Goal: Information Seeking & Learning: Find specific fact

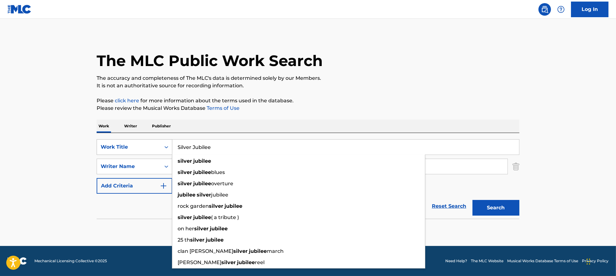
drag, startPoint x: 226, startPoint y: 151, endPoint x: 133, endPoint y: 143, distance: 93.2
click at [133, 143] on div "SearchWithCriteria7ead3527-73f7-4d5a-b7cb-2a10692a4586 Work Title Silver Jubile…" at bounding box center [308, 147] width 423 height 16
paste input "[PERSON_NAME] [PERSON_NAME]"
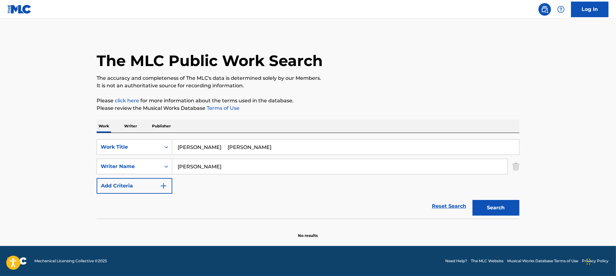
drag, startPoint x: 209, startPoint y: 147, endPoint x: 396, endPoint y: 147, distance: 187.9
click at [396, 147] on input "[PERSON_NAME] [PERSON_NAME]" at bounding box center [345, 146] width 347 height 15
type input "[PERSON_NAME]"
click at [394, 99] on p "Please click here for more information about the terms used in the database." at bounding box center [308, 101] width 423 height 8
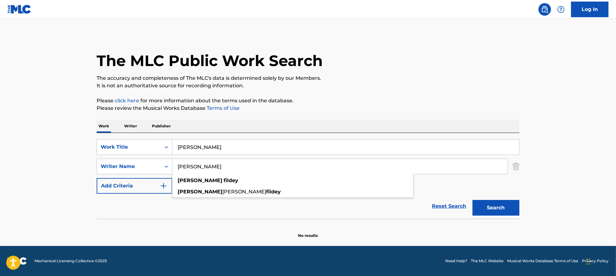
drag, startPoint x: 238, startPoint y: 165, endPoint x: 95, endPoint y: 157, distance: 143.4
click at [95, 157] on div "The MLC Public Work Search The accuracy and completeness of The MLC's data is d…" at bounding box center [308, 136] width 438 height 204
paste input "[PERSON_NAME]"
click at [505, 211] on button "Search" at bounding box center [495, 208] width 47 height 16
drag, startPoint x: 238, startPoint y: 166, endPoint x: 106, endPoint y: 165, distance: 131.3
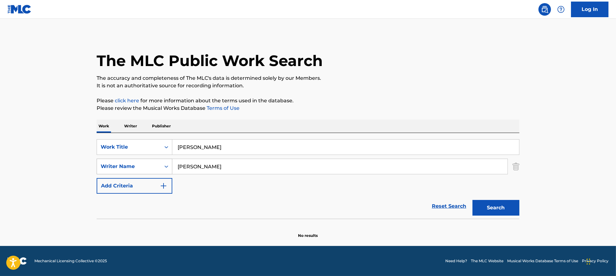
click at [106, 165] on div "SearchWithCriteria9944ca93-3bb9-4a34-b127-ab9ee16f744a Writer Name [PERSON_NAME]" at bounding box center [308, 166] width 423 height 16
paste input "[PERSON_NAME]"
type input "[PERSON_NAME]"
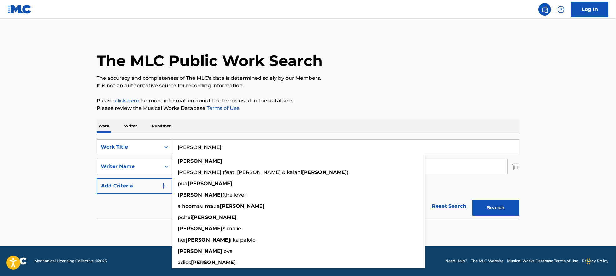
drag, startPoint x: 198, startPoint y: 149, endPoint x: 121, endPoint y: 147, distance: 76.3
click at [115, 147] on div "SearchWithCriteria7ead3527-73f7-4d5a-b7cb-2a10692a4586 Work Title [PERSON_NAME]…" at bounding box center [308, 147] width 423 height 16
paste input "A Ho'e O to'u Nuna'a"
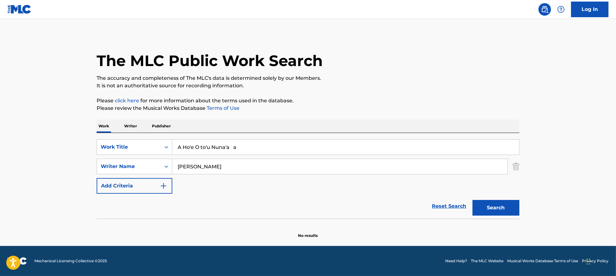
drag, startPoint x: 233, startPoint y: 148, endPoint x: 382, endPoint y: 146, distance: 149.4
click at [382, 146] on input "A Ho'e O to'u Nuna'a a" at bounding box center [345, 146] width 347 height 15
type input "A Ho'e O to'u Nuna'a"
click at [182, 166] on input "[PERSON_NAME]" at bounding box center [339, 166] width 335 height 15
click at [193, 168] on input "[PERSON_NAME]" at bounding box center [339, 166] width 335 height 15
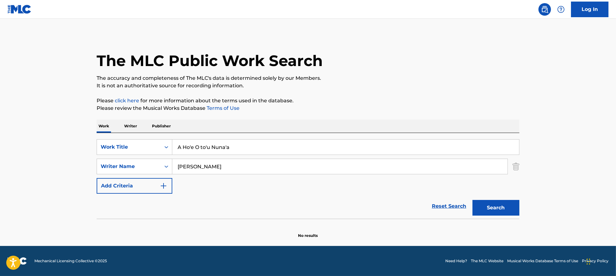
click at [502, 210] on button "Search" at bounding box center [495, 208] width 47 height 16
drag, startPoint x: 179, startPoint y: 159, endPoint x: 204, endPoint y: 159, distance: 24.7
click at [143, 159] on div "SearchWithCriteria9944ca93-3bb9-4a34-b127-ab9ee16f744a Writer Name [PERSON_NAME]" at bounding box center [308, 166] width 423 height 16
paste input "[PERSON_NAME]"
type input "[PERSON_NAME]"
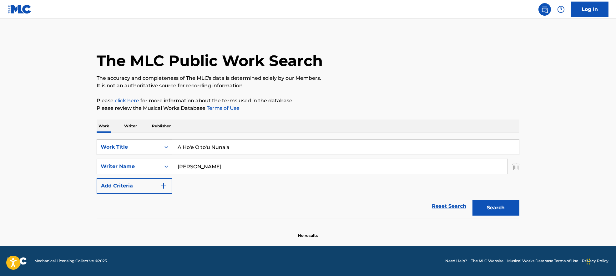
drag, startPoint x: 263, startPoint y: 154, endPoint x: 132, endPoint y: 151, distance: 131.0
click at [132, 151] on div "SearchWithCriteria7ead3527-73f7-4d5a-b7cb-2a10692a4586 Work Title A Ho'e O to'u…" at bounding box center [308, 147] width 423 height 16
paste input "[PERSON_NAME] Hulu [PERSON_NAME] [PERSON_NAME]"
drag, startPoint x: 233, startPoint y: 147, endPoint x: 420, endPoint y: 155, distance: 188.1
click at [420, 155] on div "SearchWithCriteria7ead3527-73f7-4d5a-b7cb-2a10692a4586 Work Title [PERSON_NAME]…" at bounding box center [308, 166] width 423 height 54
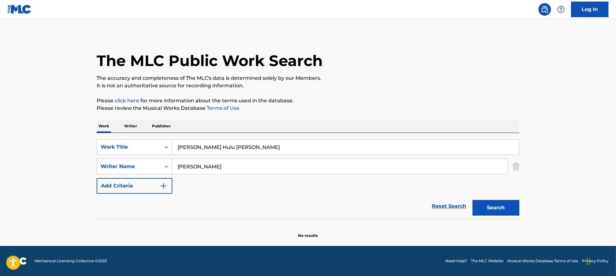
type input "[PERSON_NAME] Hulu [PERSON_NAME]"
click at [483, 203] on button "Search" at bounding box center [495, 208] width 47 height 16
drag, startPoint x: 246, startPoint y: 166, endPoint x: 156, endPoint y: 166, distance: 90.7
click at [156, 166] on div "SearchWithCriteria9944ca93-3bb9-4a34-b127-ab9ee16f744a Writer Name [PERSON_NAME]" at bounding box center [308, 166] width 423 height 16
paste input "[PERSON_NAME] Kawena Pukuʻi"
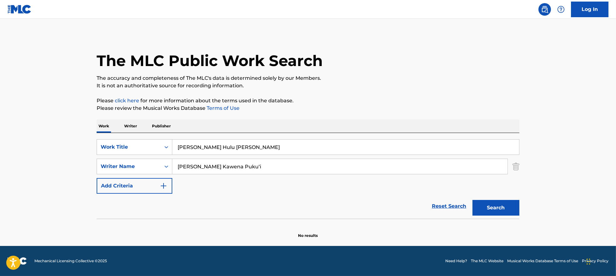
type input "[PERSON_NAME] Kawena Pukuʻi"
drag, startPoint x: 236, startPoint y: 146, endPoint x: 107, endPoint y: 140, distance: 128.9
click at [107, 140] on div "SearchWithCriteria7ead3527-73f7-4d5a-b7cb-2a10692a4586 Work Title [PERSON_NAME]…" at bounding box center [308, 147] width 423 height 16
click at [217, 152] on input "[PERSON_NAME] Hulu [PERSON_NAME]" at bounding box center [345, 146] width 347 height 15
click at [210, 147] on input "[PERSON_NAME] Hulu [PERSON_NAME]" at bounding box center [345, 146] width 347 height 15
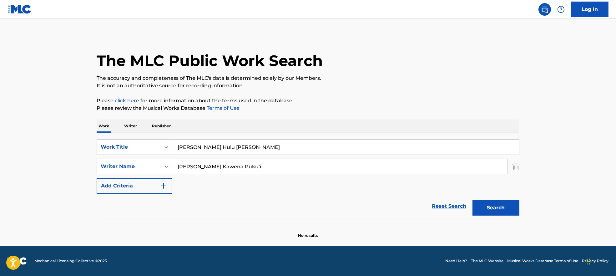
click at [224, 128] on div "Work Writer Publisher" at bounding box center [308, 125] width 423 height 13
drag, startPoint x: 242, startPoint y: 149, endPoint x: 397, endPoint y: 128, distance: 156.6
click at [387, 135] on div "SearchWithCriteria7ead3527-73f7-4d5a-b7cb-2a10692a4586 Work Title [PERSON_NAME]…" at bounding box center [308, 176] width 423 height 86
type input "[PERSON_NAME]'i Hulu"
click at [397, 107] on p "Please review the Musical Works Database Terms of Use" at bounding box center [308, 108] width 423 height 8
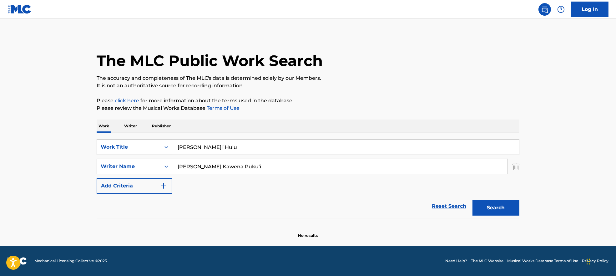
click at [259, 171] on input "[PERSON_NAME] Kawena Pukuʻi" at bounding box center [339, 166] width 335 height 15
drag, startPoint x: 275, startPoint y: 172, endPoint x: 209, endPoint y: 169, distance: 66.7
click at [209, 169] on input "[PERSON_NAME] Kawena Pukuʻi" at bounding box center [339, 166] width 335 height 15
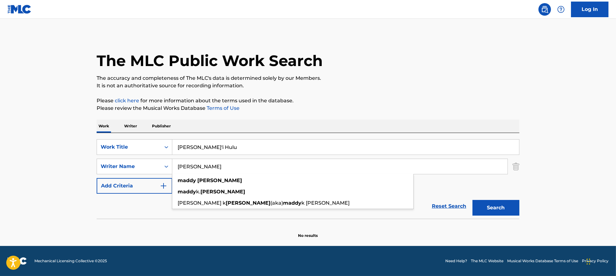
click at [499, 211] on button "Search" at bounding box center [495, 208] width 47 height 16
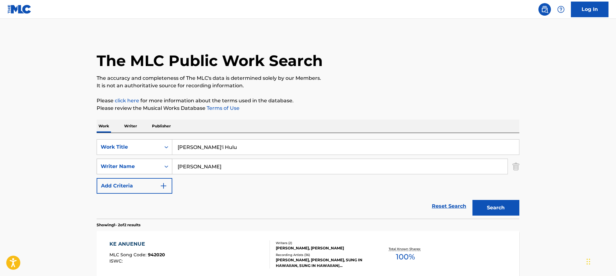
drag, startPoint x: 186, startPoint y: 168, endPoint x: 160, endPoint y: 168, distance: 25.9
click at [160, 168] on div "SearchWithCriteria9944ca93-3bb9-4a34-b127-ab9ee16f744a Writer Name [PERSON_NAME]" at bounding box center [308, 166] width 423 height 16
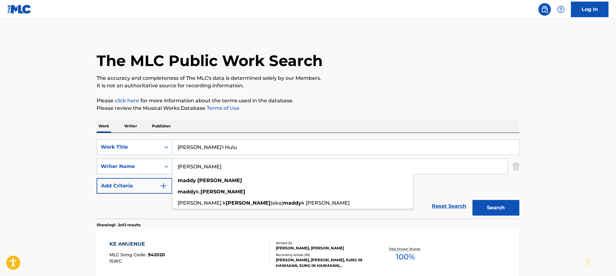
paste input "ry Kawena Pukuʻi"
click at [472, 200] on button "Search" at bounding box center [495, 208] width 47 height 16
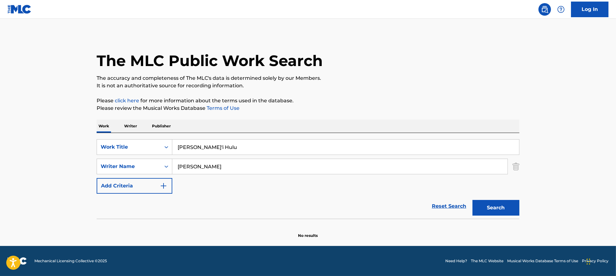
drag, startPoint x: 222, startPoint y: 175, endPoint x: 258, endPoint y: 171, distance: 36.6
click at [223, 176] on div "SearchWithCriteria7ead3527-73f7-4d5a-b7cb-2a10692a4586 Work Title [PERSON_NAME]…" at bounding box center [308, 166] width 423 height 54
drag, startPoint x: 256, startPoint y: 170, endPoint x: 121, endPoint y: 167, distance: 135.4
click at [122, 164] on div "SearchWithCriteria9944ca93-3bb9-4a34-b127-ab9ee16f744a Writer Name [PERSON_NAME]" at bounding box center [308, 166] width 423 height 16
paste input "[PERSON_NAME]"
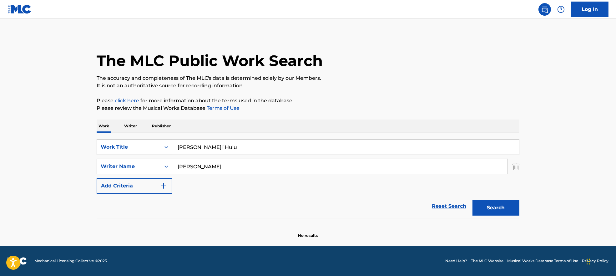
type input "[PERSON_NAME]"
drag, startPoint x: 229, startPoint y: 142, endPoint x: 126, endPoint y: 140, distance: 102.5
click at [126, 140] on div "SearchWithCriteria7ead3527-73f7-4d5a-b7cb-2a10692a4586 Work Title [PERSON_NAME]…" at bounding box center [308, 147] width 423 height 16
paste input "Mi Nei [PERSON_NAME]"
drag, startPoint x: 199, startPoint y: 148, endPoint x: 339, endPoint y: 165, distance: 140.8
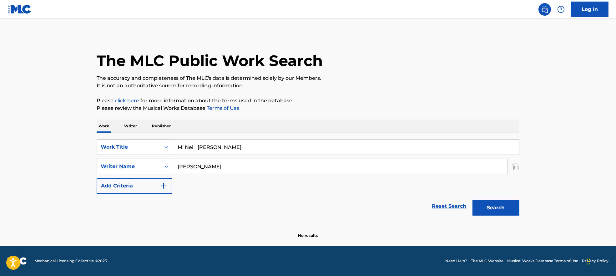
click at [338, 166] on div "SearchWithCriteria7ead3527-73f7-4d5a-b7cb-2a10692a4586 Work Title Mi Nei [PERSO…" at bounding box center [308, 166] width 423 height 54
type input "Mi Nei"
click at [363, 119] on div "Work Writer Publisher" at bounding box center [308, 125] width 423 height 13
click at [507, 208] on button "Search" at bounding box center [495, 208] width 47 height 16
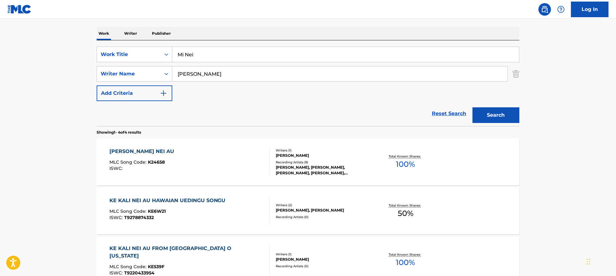
scroll to position [83, 0]
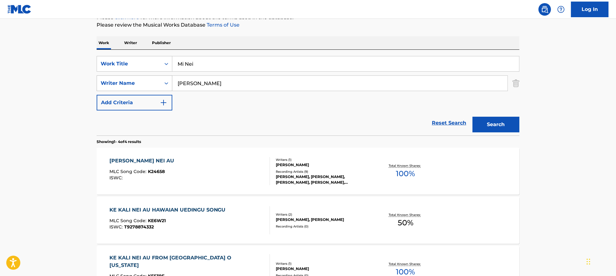
click at [148, 85] on div "SearchWithCriteria9944ca93-3bb9-4a34-b127-ab9ee16f744a Writer Name [PERSON_NAME]" at bounding box center [308, 83] width 423 height 16
paste input "[PERSON_NAME]"
drag, startPoint x: 94, startPoint y: 77, endPoint x: 88, endPoint y: 75, distance: 6.7
click at [88, 75] on main "The MLC Public Work Search The accuracy and completeness of The MLC's data is d…" at bounding box center [308, 155] width 616 height 439
type input "[PERSON_NAME]"
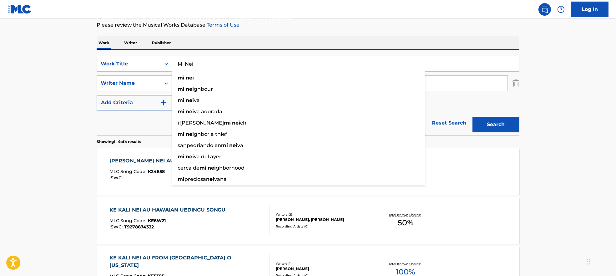
drag, startPoint x: 211, startPoint y: 57, endPoint x: 143, endPoint y: 55, distance: 67.6
click at [143, 55] on div "SearchWithCriteria7ead3527-73f7-4d5a-b7cb-2a10692a4586 Work Title Mi Nei mi nei…" at bounding box center [308, 93] width 423 height 86
paste input "Nani / [PERSON_NAME]"
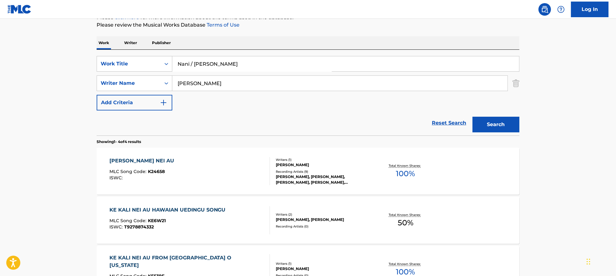
drag, startPoint x: 228, startPoint y: 56, endPoint x: 417, endPoint y: 76, distance: 189.9
click at [383, 77] on div "SearchWithCriteria7ead3527-73f7-4d5a-b7cb-2a10692a4586 Work Title Nani / Nani V…" at bounding box center [308, 83] width 423 height 54
click at [501, 122] on button "Search" at bounding box center [495, 125] width 47 height 16
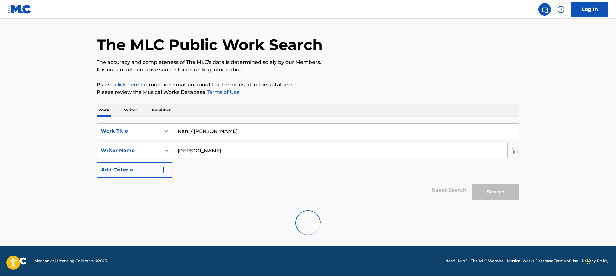
scroll to position [0, 0]
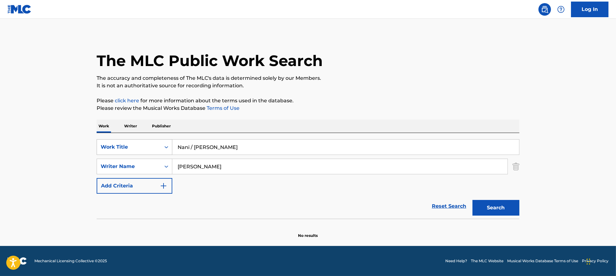
drag, startPoint x: 243, startPoint y: 148, endPoint x: 148, endPoint y: 147, distance: 94.7
click at [148, 147] on div "SearchWithCriteria7ead3527-73f7-4d5a-b7cb-2a10692a4586 Work Title Nani / Nani V…" at bounding box center [308, 147] width 423 height 16
paste input "Hana Bay [PERSON_NAME]"
drag, startPoint x: 221, startPoint y: 148, endPoint x: 465, endPoint y: 122, distance: 245.8
click at [457, 134] on div "SearchWithCriteria7ead3527-73f7-4d5a-b7cb-2a10692a4586 Work Title Hana Bay [PER…" at bounding box center [308, 176] width 423 height 86
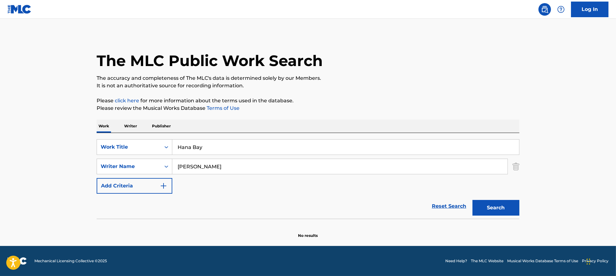
type input "Hana Bay"
click at [457, 89] on div "The MLC Public Work Search The accuracy and completeness of The MLC's data is d…" at bounding box center [308, 136] width 438 height 204
drag, startPoint x: 259, startPoint y: 170, endPoint x: 86, endPoint y: 169, distance: 172.6
click at [86, 169] on main "The MLC Public Work Search The accuracy and completeness of The MLC's data is d…" at bounding box center [308, 132] width 616 height 227
paste input "[PERSON_NAME]"
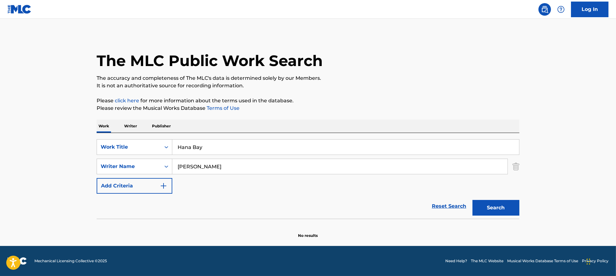
click at [510, 206] on button "Search" at bounding box center [495, 208] width 47 height 16
drag, startPoint x: 229, startPoint y: 164, endPoint x: 144, endPoint y: 165, distance: 84.4
click at [145, 165] on div "SearchWithCriteria9944ca93-3bb9-4a34-b127-ab9ee16f744a Writer Name [PERSON_NAME]" at bounding box center [308, 166] width 423 height 16
paste input "ASCAP controls: 50%BMI controls: 0% PRO IPI [PERSON_NAME] [PERSON_NAME]"
drag, startPoint x: 304, startPoint y: 166, endPoint x: 232, endPoint y: 202, distance: 81.4
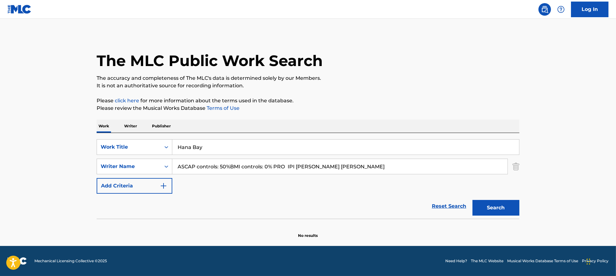
click at [89, 181] on div "The MLC Public Work Search The accuracy and completeness of The MLC's data is d…" at bounding box center [308, 136] width 438 height 204
click at [509, 207] on button "Search" at bounding box center [495, 208] width 47 height 16
drag, startPoint x: 269, startPoint y: 171, endPoint x: 80, endPoint y: 163, distance: 189.0
click at [80, 163] on main "The MLC Public Work Search The accuracy and completeness of The MLC's data is d…" at bounding box center [308, 132] width 616 height 227
paste input "[PERSON_NAME]"
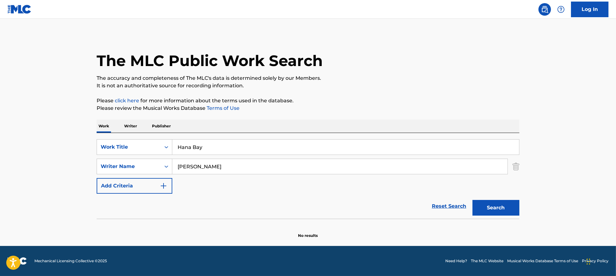
type input "[PERSON_NAME]"
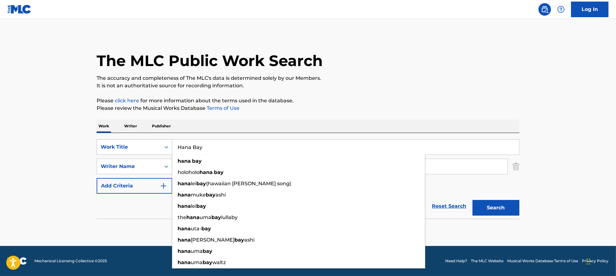
drag, startPoint x: 220, startPoint y: 143, endPoint x: 127, endPoint y: 143, distance: 92.8
click at [127, 143] on div "SearchWithCriteria7ead3527-73f7-4d5a-b7cb-2a10692a4586 Work Title [GEOGRAPHIC_D…" at bounding box center [308, 147] width 423 height 16
paste input "Boom Boom [PERSON_NAME]"
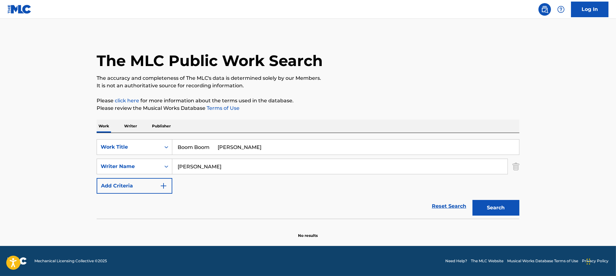
drag, startPoint x: 226, startPoint y: 147, endPoint x: 381, endPoint y: 148, distance: 154.4
click at [375, 149] on input "Boom Boom [PERSON_NAME]" at bounding box center [345, 146] width 347 height 15
type input "Boom Boom"
click at [384, 94] on div "The MLC Public Work Search The accuracy and completeness of The MLC's data is d…" at bounding box center [308, 136] width 438 height 204
click at [493, 208] on button "Search" at bounding box center [495, 208] width 47 height 16
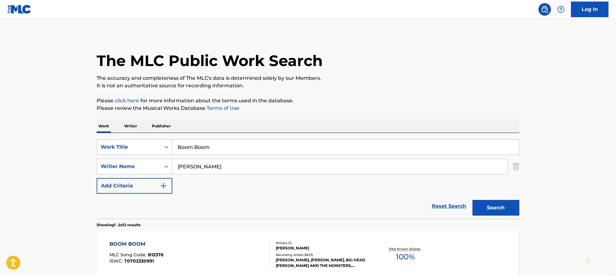
click at [214, 253] on div "BOOM BOOM MLC Song Code : B12376 ISWC : T0702330991" at bounding box center [189, 254] width 161 height 28
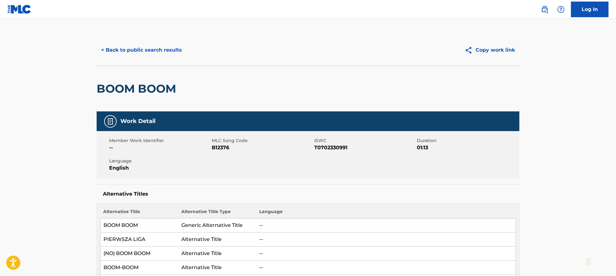
click at [216, 145] on span "B12376" at bounding box center [262, 148] width 101 height 8
copy span "B12376"
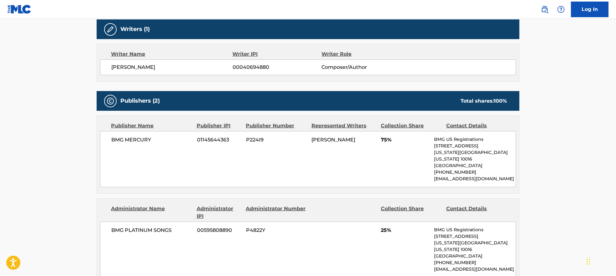
scroll to position [417, 0]
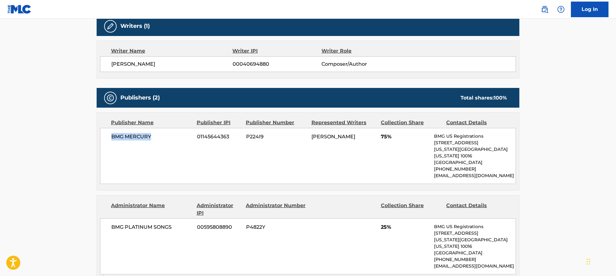
drag, startPoint x: 112, startPoint y: 139, endPoint x: 172, endPoint y: 142, distance: 60.7
click at [172, 142] on div "BMG MERCURY 01145644363 P224I9 [PERSON_NAME] 75% BMG US Registrations [STREET_A…" at bounding box center [308, 156] width 416 height 56
copy span "BMG MERCURY"
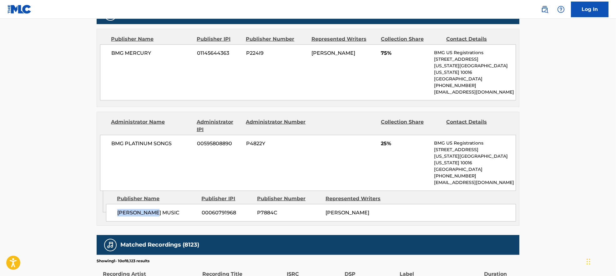
drag, startPoint x: 118, startPoint y: 202, endPoint x: 174, endPoint y: 202, distance: 56.0
click at [174, 209] on span "[PERSON_NAME] MUSIC" at bounding box center [157, 213] width 80 height 8
copy span "[PERSON_NAME] MUSIC"
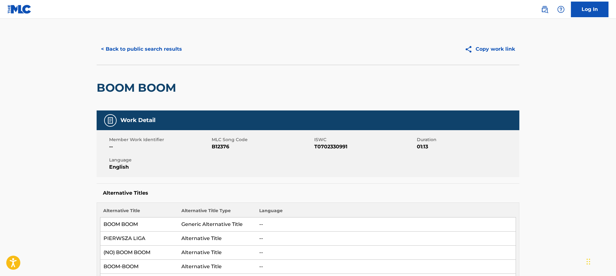
scroll to position [0, 0]
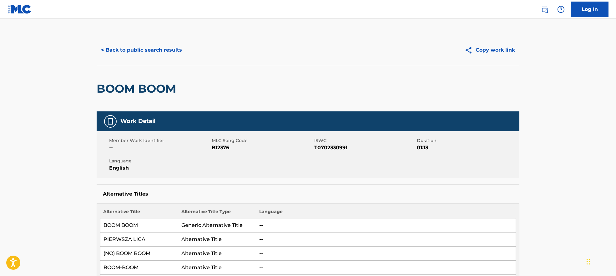
click at [136, 51] on button "< Back to public search results" at bounding box center [142, 50] width 90 height 16
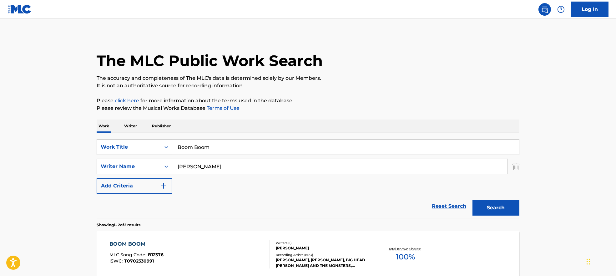
click at [223, 172] on input "[PERSON_NAME]" at bounding box center [339, 166] width 335 height 15
drag, startPoint x: 220, startPoint y: 167, endPoint x: 174, endPoint y: 167, distance: 46.0
click at [174, 167] on input "[PERSON_NAME]" at bounding box center [339, 166] width 335 height 15
paste input "[PERSON_NAME] FlatlandLars [GEOGRAPHIC_DATA][PERSON_NAME]"
type input "[PERSON_NAME] FlatlandLars [PERSON_NAME] Vaular"
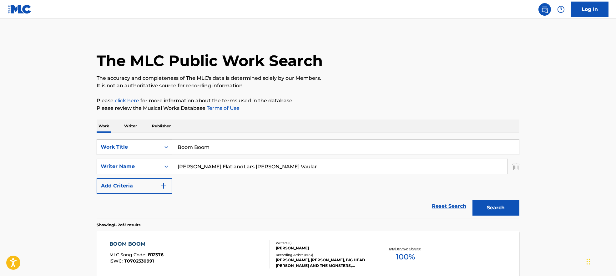
drag, startPoint x: 257, startPoint y: 149, endPoint x: 155, endPoint y: 145, distance: 102.0
click at [155, 145] on div "SearchWithCriteria7ead3527-73f7-4d5a-b7cb-2a10692a4586 Work Title Boom Boom" at bounding box center [308, 147] width 423 height 16
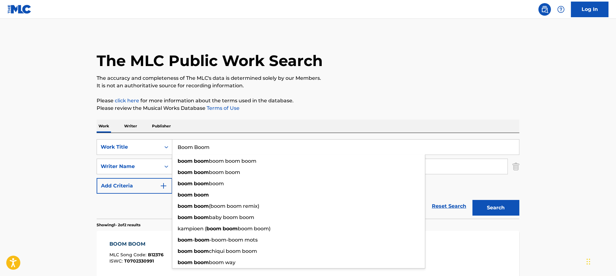
paste input "kroppsspråk Iris"
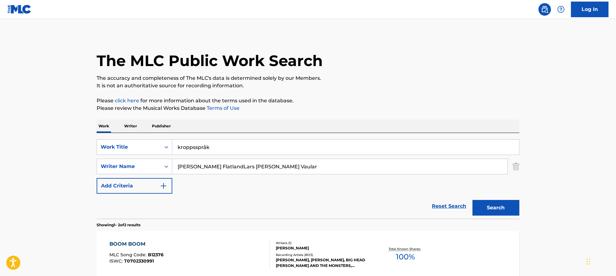
drag, startPoint x: 209, startPoint y: 145, endPoint x: 406, endPoint y: 139, distance: 197.6
click at [406, 139] on input "kroppsspråk" at bounding box center [345, 146] width 347 height 15
click at [204, 146] on input "kroppsspråk" at bounding box center [345, 146] width 347 height 15
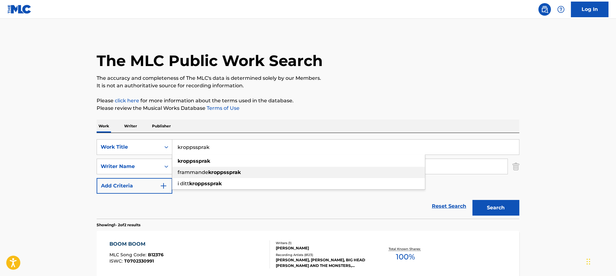
type input "kroppssprak"
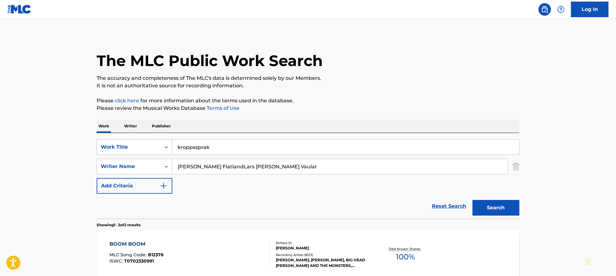
click at [422, 89] on p "It is not an authoritative source for recording information." at bounding box center [308, 86] width 423 height 8
drag, startPoint x: 232, startPoint y: 164, endPoint x: 424, endPoint y: 196, distance: 194.5
click at [424, 196] on form "SearchWithCriteria7ead3527-73f7-4d5a-b7cb-2a10692a4586 Work Title kroppssprak S…" at bounding box center [308, 178] width 423 height 79
click at [519, 207] on div "The MLC Public Work Search The accuracy and completeness of The MLC's data is d…" at bounding box center [308, 195] width 438 height 322
click at [495, 206] on button "Search" at bounding box center [495, 208] width 47 height 16
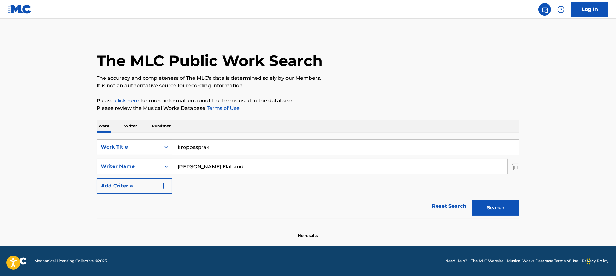
click at [135, 165] on div "SearchWithCriteria9944ca93-3bb9-4a34-b127-ab9ee16f744a Writer Name [PERSON_NAME…" at bounding box center [308, 166] width 423 height 16
paste input "[PERSON_NAME] Vaular"
type input "[PERSON_NAME] Vaular"
click at [501, 205] on button "Search" at bounding box center [495, 208] width 47 height 16
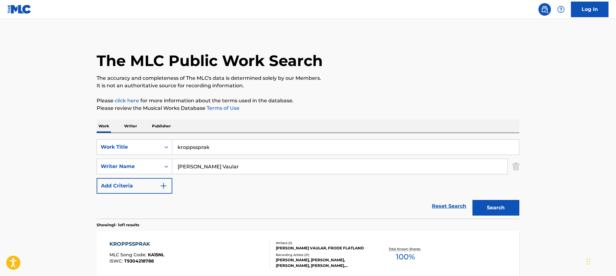
click at [212, 256] on div "KROPPSSPRAK MLC Song Code : KA15NL ISWC : T9304218788" at bounding box center [189, 254] width 161 height 28
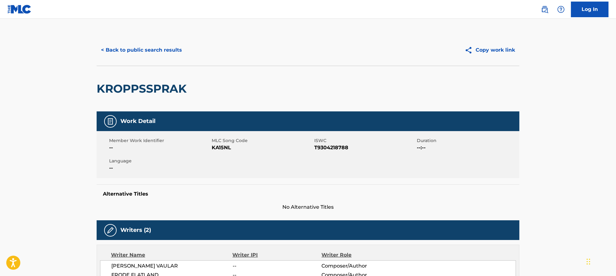
click at [219, 150] on span "KA15NL" at bounding box center [262, 148] width 101 height 8
copy span "KA15NL"
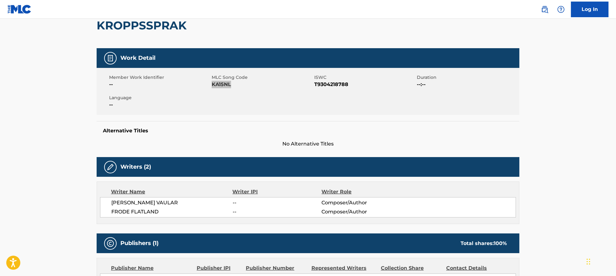
scroll to position [167, 0]
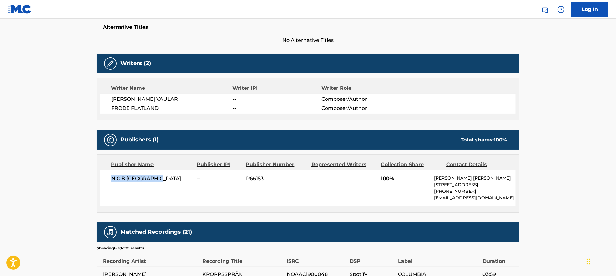
drag, startPoint x: 109, startPoint y: 181, endPoint x: 181, endPoint y: 179, distance: 71.9
click at [181, 179] on div "N C B SCANDINAVIA -- P66153 100% [PERSON_NAME] [PERSON_NAME] [STREET_ADDRESS], …" at bounding box center [308, 188] width 416 height 36
copy span "N C B [GEOGRAPHIC_DATA]"
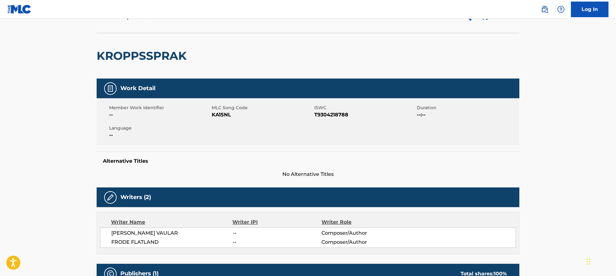
scroll to position [0, 0]
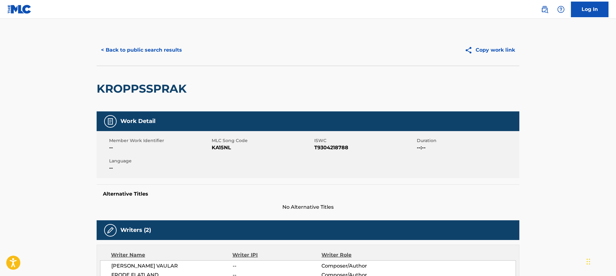
click at [139, 52] on button "< Back to public search results" at bounding box center [142, 50] width 90 height 16
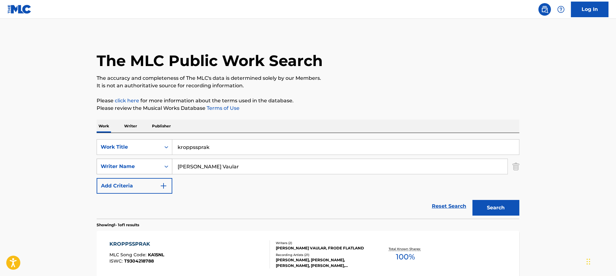
drag, startPoint x: 244, startPoint y: 167, endPoint x: 151, endPoint y: 165, distance: 92.9
click at [152, 165] on div "SearchWithCriteria9944ca93-3bb9-4a34-b127-ab9ee16f744a Writer Name [PERSON_NAME]" at bounding box center [308, 166] width 423 height 16
paste input "[PERSON_NAME] [PERSON_NAME]"
type input "[PERSON_NAME] [PERSON_NAME]"
drag, startPoint x: 222, startPoint y: 141, endPoint x: 156, endPoint y: 143, distance: 66.3
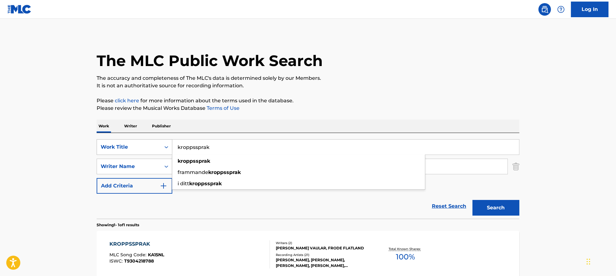
click at [156, 143] on div "SearchWithCriteria7ead3527-73f7-4d5a-b7cb-2a10692a4586 Work Title kroppssprak k…" at bounding box center [308, 147] width 423 height 16
paste input "Io Vagabondo (Che Non Sono Altro) [PERSON_NAME]"
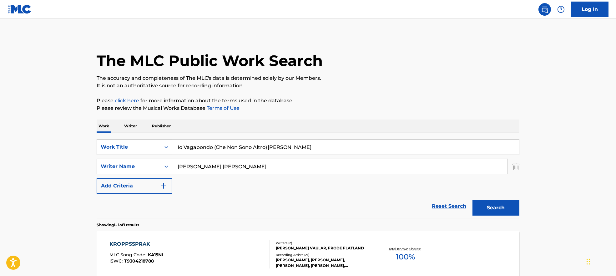
drag, startPoint x: 227, startPoint y: 144, endPoint x: 529, endPoint y: 126, distance: 303.1
click at [536, 134] on main "The MLC Public Work Search The accuracy and completeness of The MLC's data is d…" at bounding box center [308, 164] width 616 height 291
type input "Io Vagabondo"
click at [456, 85] on p "It is not an authoritative source for recording information." at bounding box center [308, 86] width 423 height 8
drag, startPoint x: 216, startPoint y: 165, endPoint x: 451, endPoint y: 209, distance: 238.8
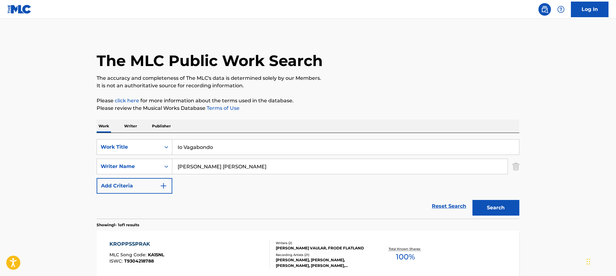
click at [421, 191] on div "SearchWithCriteria7ead3527-73f7-4d5a-b7cb-2a10692a4586 Work Title Io Vagabondo …" at bounding box center [308, 166] width 423 height 54
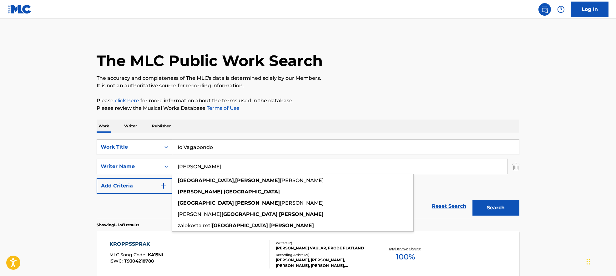
type input "[PERSON_NAME]"
click at [496, 208] on button "Search" at bounding box center [495, 208] width 47 height 16
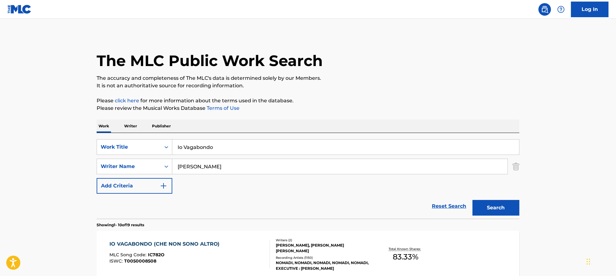
click at [231, 260] on div "IO VAGABONDO (CHE NON SONO ALTRO) MLC Song Code : IC782O ISWC : T0050008508" at bounding box center [189, 254] width 161 height 28
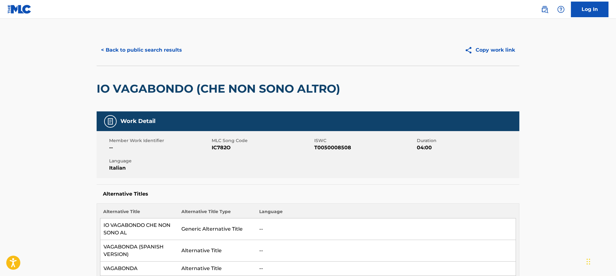
click at [223, 148] on span "IC782O" at bounding box center [262, 148] width 101 height 8
copy span "IC782O"
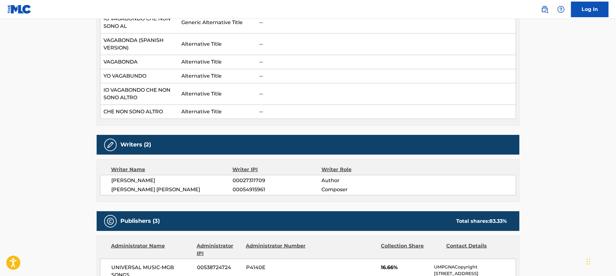
scroll to position [292, 0]
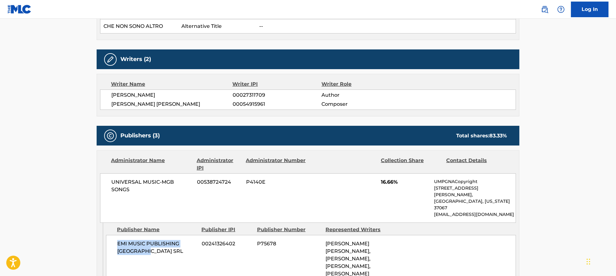
drag, startPoint x: 118, startPoint y: 226, endPoint x: 147, endPoint y: 240, distance: 31.9
click at [141, 238] on div "EMI MUSIC PUBLISHING ITALIA SRL 00241326402 P75678 [PERSON_NAME] [PERSON_NAME],…" at bounding box center [311, 270] width 410 height 70
copy span "EMI MUSIC PUBLISHING [GEOGRAPHIC_DATA] SRL"
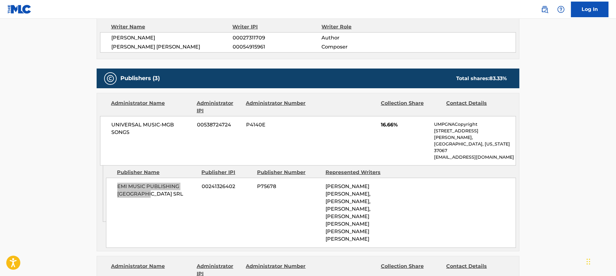
scroll to position [458, 0]
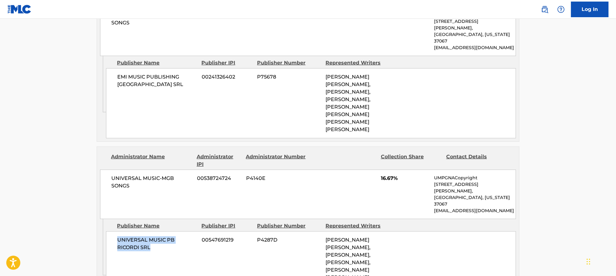
drag, startPoint x: 113, startPoint y: 212, endPoint x: 168, endPoint y: 223, distance: 55.7
click at [168, 231] on div "UNIVERSAL MUSIC PB RICORDI SRL 00547691219 P4287D [PERSON_NAME] [PERSON_NAME], …" at bounding box center [311, 266] width 410 height 70
copy span "UNIVERSAL MUSIC PB RICORDI SRL"
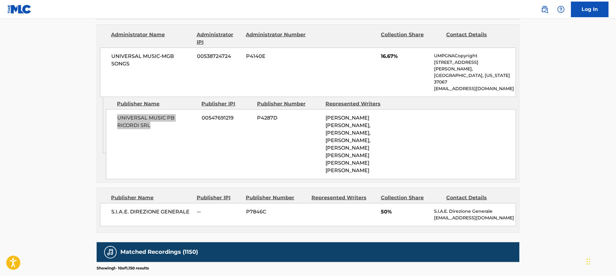
scroll to position [583, 0]
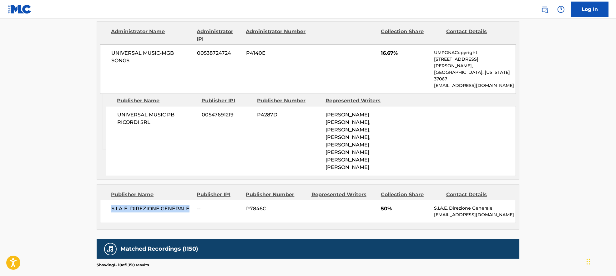
drag, startPoint x: 121, startPoint y: 184, endPoint x: 192, endPoint y: 189, distance: 71.8
click at [192, 200] on div "S.I.A.E. DIREZIONE GENERALE -- P7846C 50% S.I.A.E. Direzione Generale [EMAIL_AD…" at bounding box center [308, 211] width 416 height 23
copy span "S.I.A.E. DIREZIONE GENERALE"
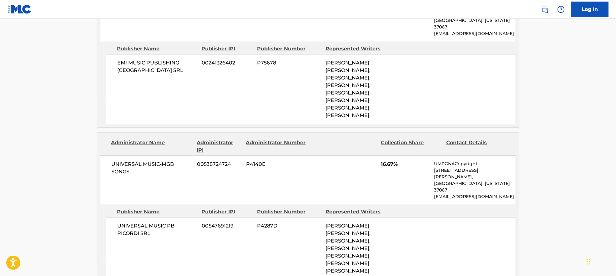
scroll to position [375, 0]
